Goal: Find specific page/section: Find specific page/section

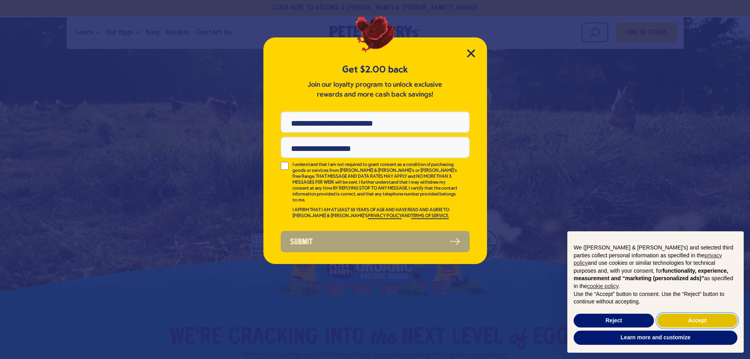
click at [686, 319] on button "Accept" at bounding box center [697, 320] width 80 height 14
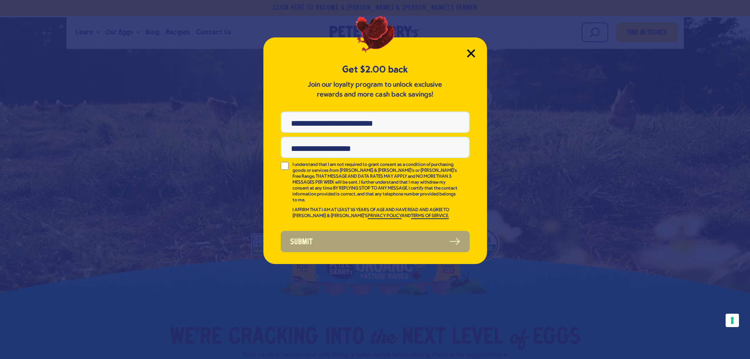
click at [472, 53] on icon "Close Modal" at bounding box center [470, 53] width 7 height 7
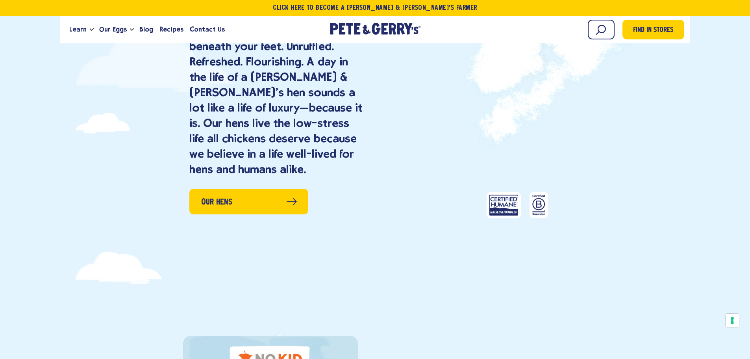
scroll to position [945, 0]
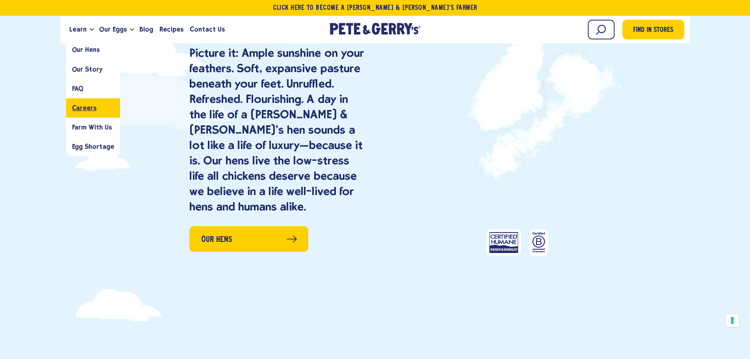
click at [86, 107] on span "Careers" at bounding box center [84, 107] width 24 height 7
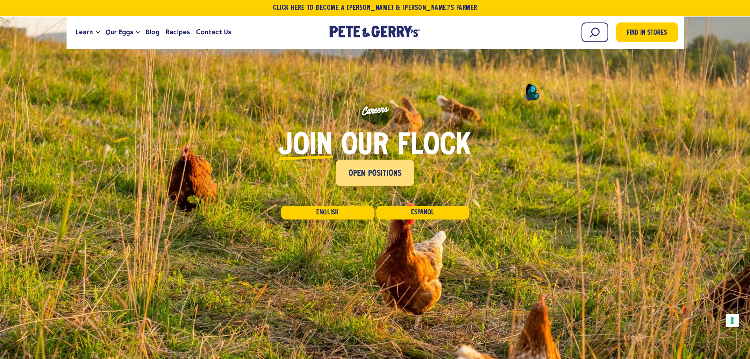
click at [376, 168] on span "Open Positions" at bounding box center [375, 173] width 54 height 13
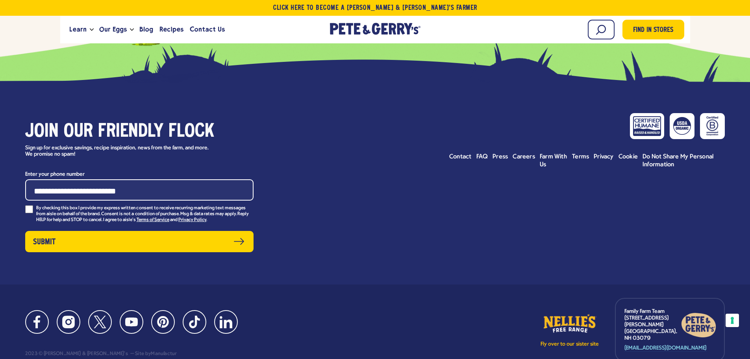
scroll to position [2692, 0]
